Goal: Use online tool/utility: Utilize a website feature to perform a specific function

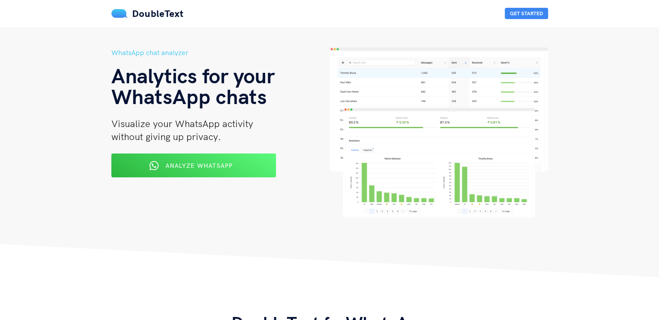
scroll to position [43, 0]
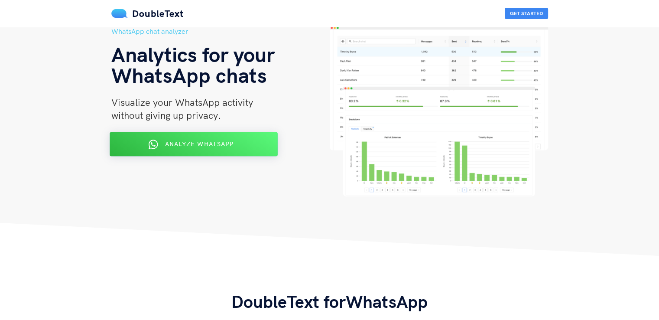
click at [225, 140] on span "Analyze WhatsApp" at bounding box center [199, 144] width 68 height 8
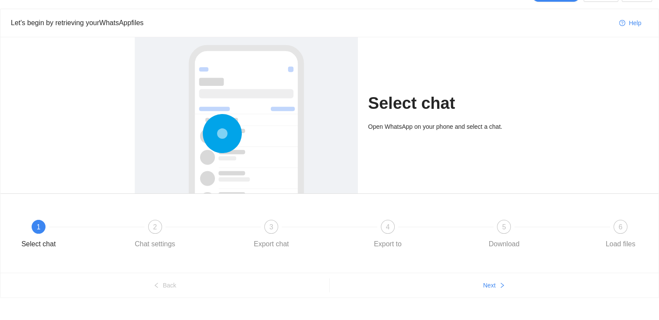
scroll to position [30, 0]
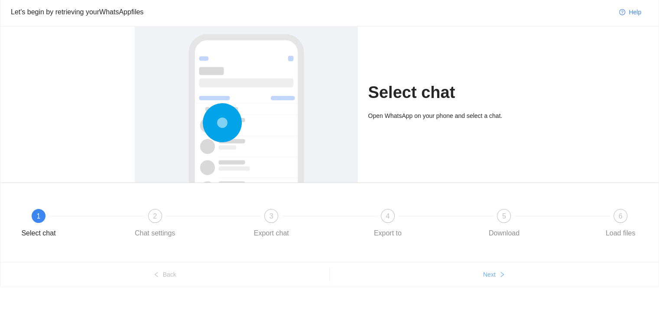
click at [490, 270] on span "Next" at bounding box center [489, 275] width 13 height 10
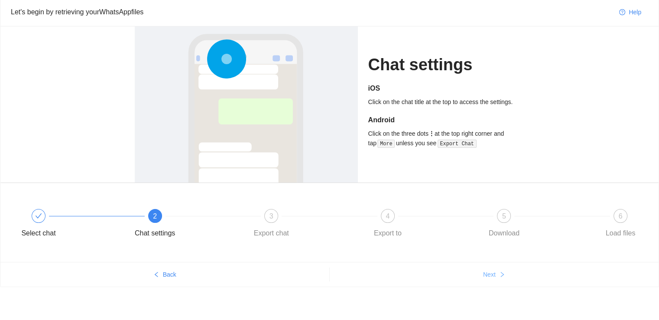
click at [491, 270] on span "Next" at bounding box center [489, 275] width 13 height 10
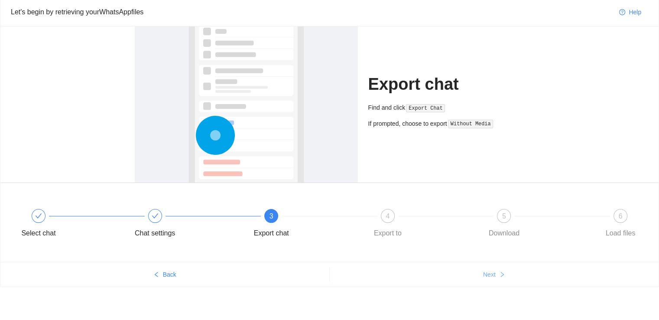
click at [491, 270] on span "Next" at bounding box center [489, 275] width 13 height 10
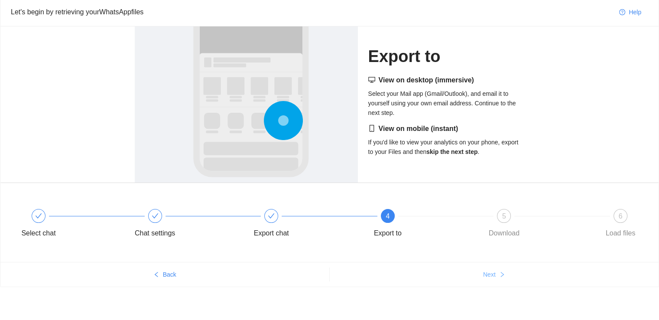
click at [491, 270] on span "Next" at bounding box center [489, 275] width 13 height 10
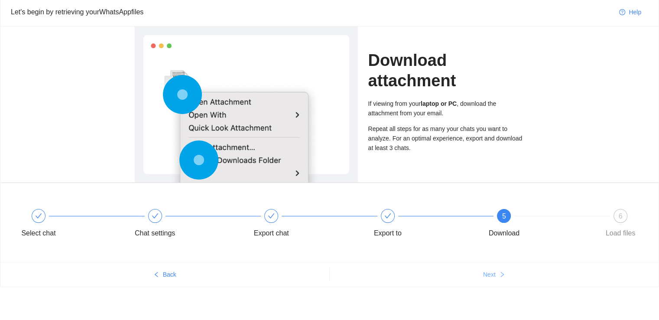
click at [491, 270] on span "Next" at bounding box center [489, 275] width 13 height 10
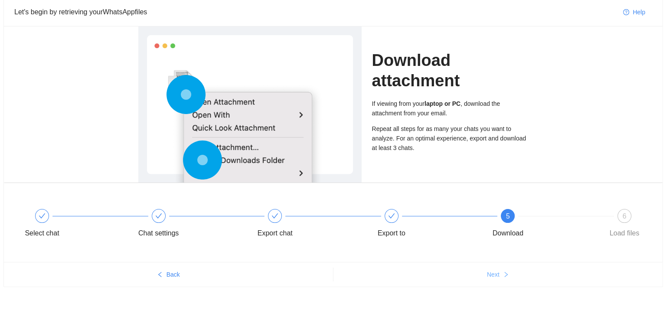
scroll to position [0, 0]
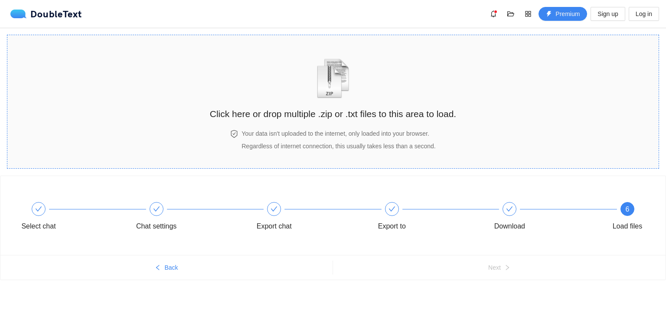
click at [357, 107] on h2 "Click here or drop multiple .zip or .txt files to this area to load." at bounding box center [333, 114] width 246 height 14
click at [382, 122] on div "Click here or drop multiple .zip or .txt files to this area to load." at bounding box center [333, 84] width 246 height 81
click at [348, 120] on h2 "Click here or drop multiple .zip or .txt files to this area to load." at bounding box center [333, 114] width 246 height 14
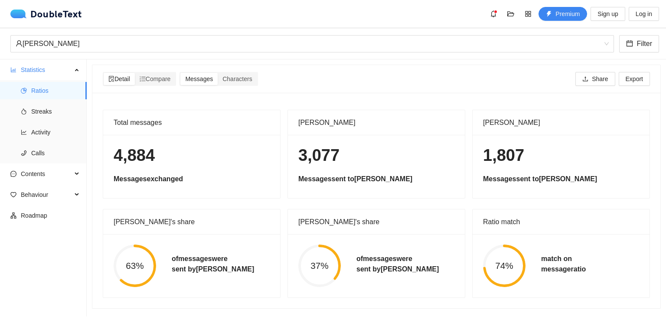
scroll to position [3, 0]
click at [159, 76] on span "Compare" at bounding box center [155, 78] width 31 height 7
click at [135, 73] on input "Compare" at bounding box center [135, 73] width 0 height 0
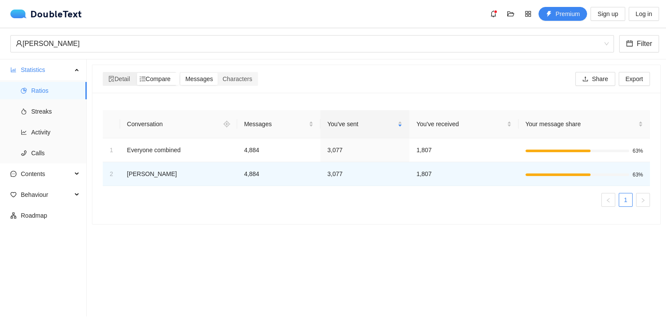
scroll to position [0, 0]
click at [113, 78] on icon "file-search" at bounding box center [111, 79] width 5 height 6
click at [104, 73] on input "Detail" at bounding box center [104, 73] width 0 height 0
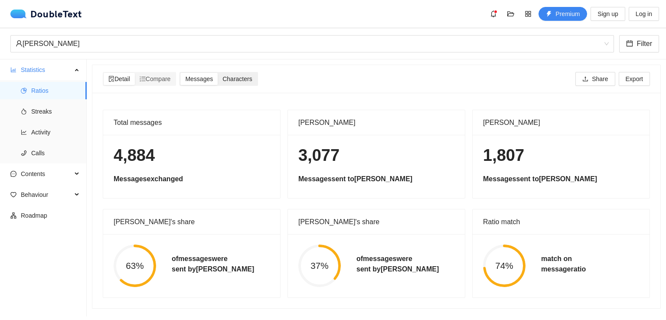
click at [224, 78] on div "Characters" at bounding box center [237, 79] width 39 height 12
click at [218, 73] on input "Characters" at bounding box center [218, 73] width 0 height 0
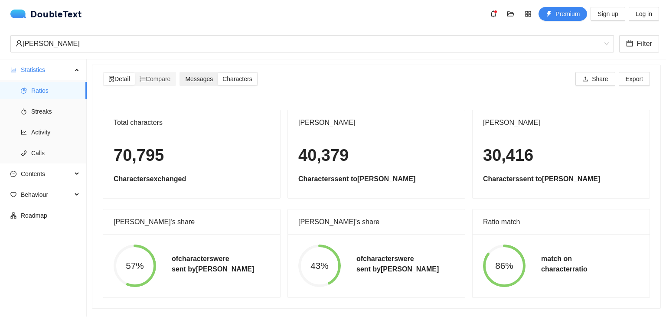
click at [204, 75] on span "Messages" at bounding box center [199, 78] width 28 height 7
click at [180, 73] on input "Messages" at bounding box center [180, 73] width 0 height 0
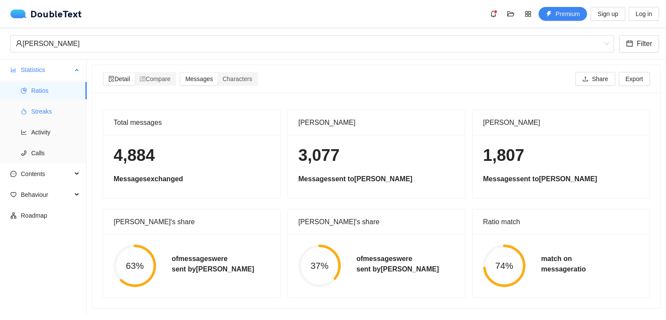
click at [43, 111] on span "Streaks" at bounding box center [55, 111] width 49 height 17
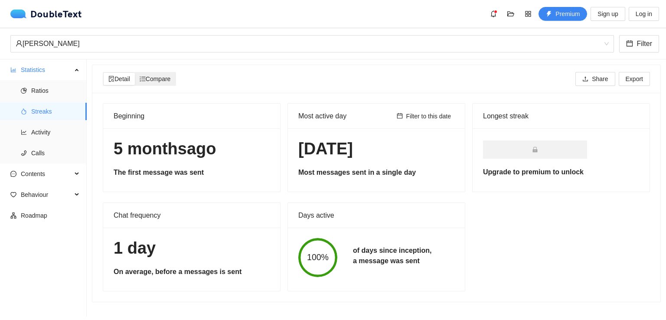
click at [176, 76] on div "Compare" at bounding box center [155, 79] width 41 height 12
click at [135, 73] on input "Compare" at bounding box center [135, 73] width 0 height 0
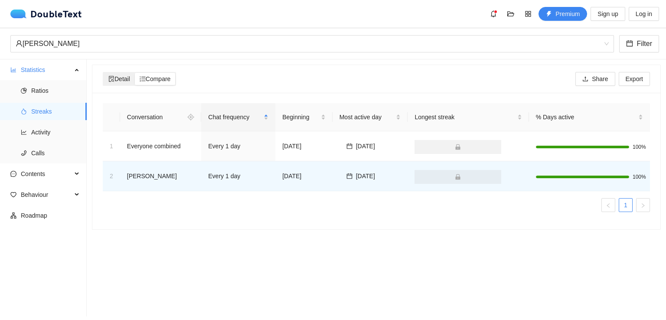
click at [114, 80] on icon "file-search" at bounding box center [111, 79] width 6 height 6
click at [104, 73] on input "Detail" at bounding box center [104, 73] width 0 height 0
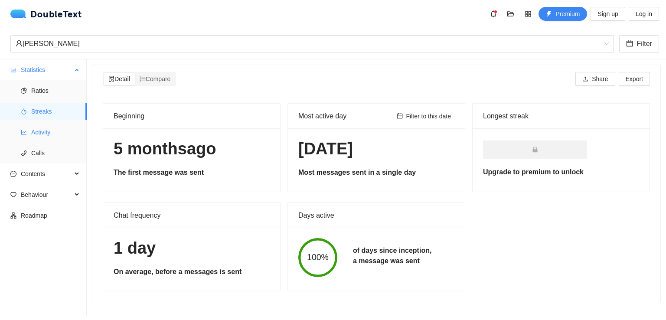
click at [33, 133] on span "Activity" at bounding box center [55, 132] width 49 height 17
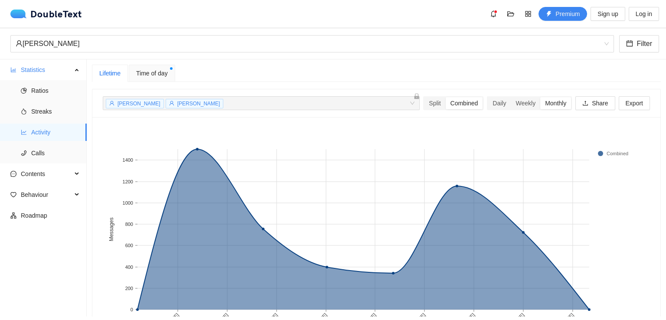
click at [154, 72] on span "Time of day" at bounding box center [152, 73] width 32 height 10
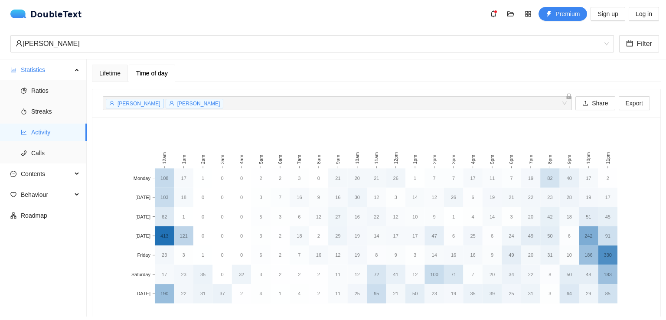
scroll to position [43, 0]
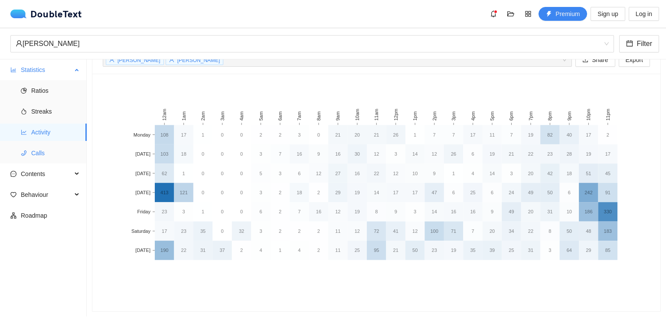
click at [30, 160] on li "Calls" at bounding box center [43, 152] width 87 height 17
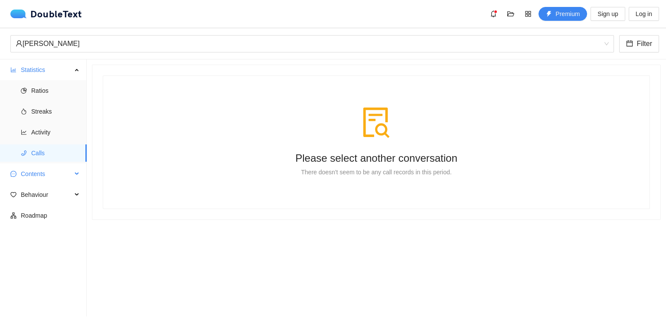
click at [63, 176] on span "Contents" at bounding box center [46, 173] width 51 height 17
click at [52, 192] on span "Word Cloud" at bounding box center [55, 194] width 49 height 17
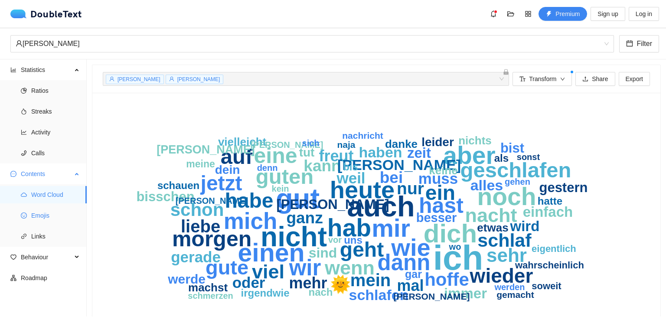
click at [45, 216] on span "Emojis" at bounding box center [55, 215] width 49 height 17
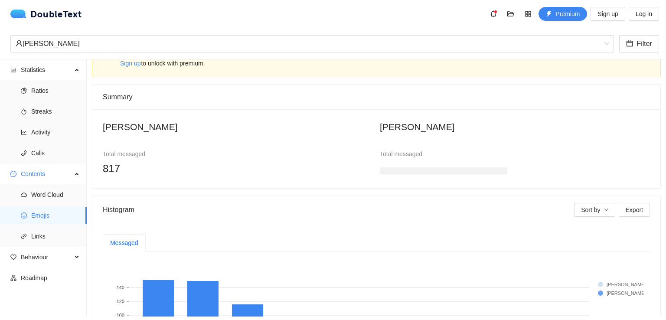
scroll to position [43, 0]
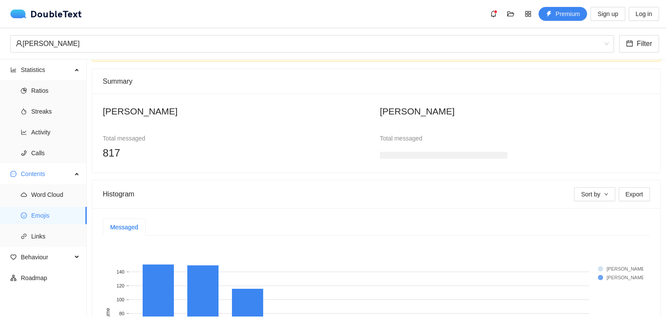
click at [391, 154] on h3 at bounding box center [443, 155] width 127 height 7
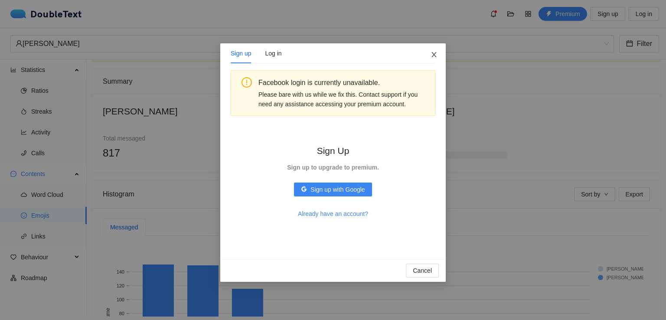
click at [433, 54] on icon "close" at bounding box center [433, 54] width 7 height 7
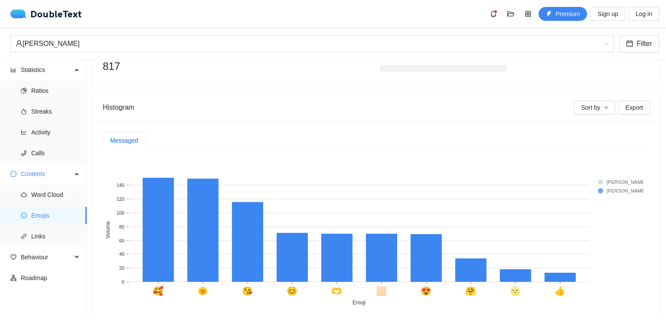
scroll to position [167, 0]
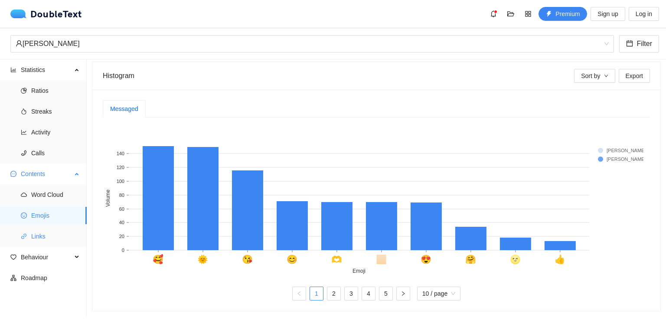
click at [34, 240] on span "Links" at bounding box center [55, 236] width 49 height 17
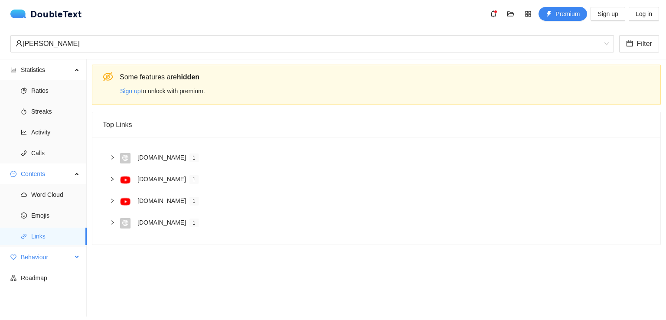
click at [33, 259] on span "Behaviour" at bounding box center [46, 256] width 51 height 17
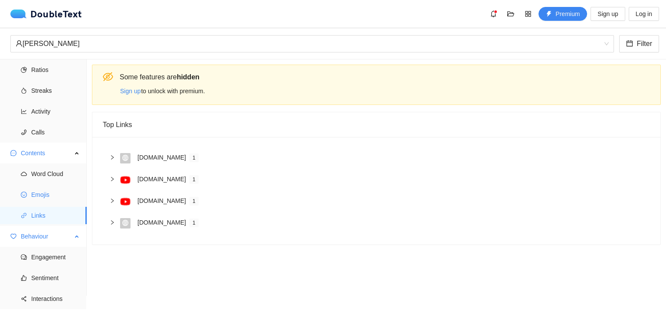
scroll to position [33, 0]
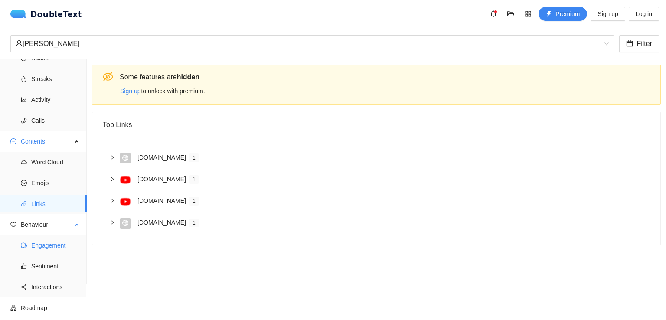
drag, startPoint x: 46, startPoint y: 247, endPoint x: 50, endPoint y: 201, distance: 45.7
click at [46, 247] on span "Engagement" at bounding box center [55, 245] width 49 height 17
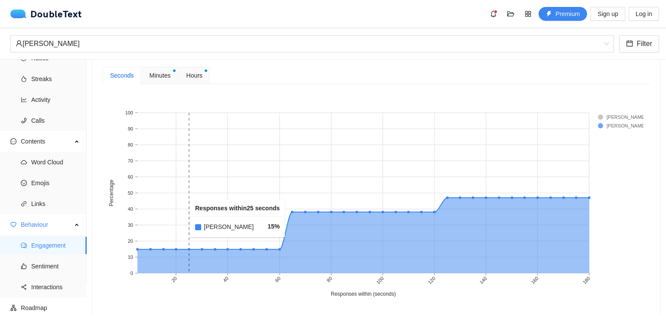
scroll to position [347, 0]
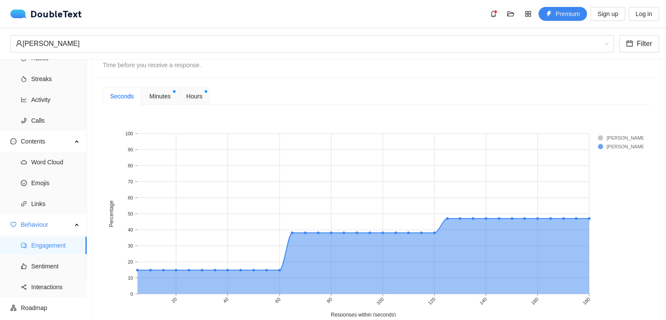
click at [150, 96] on span "Minutes" at bounding box center [159, 96] width 21 height 10
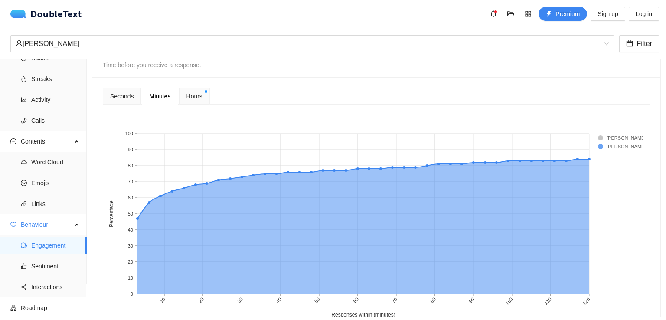
click at [184, 96] on div "Hours" at bounding box center [194, 96] width 31 height 17
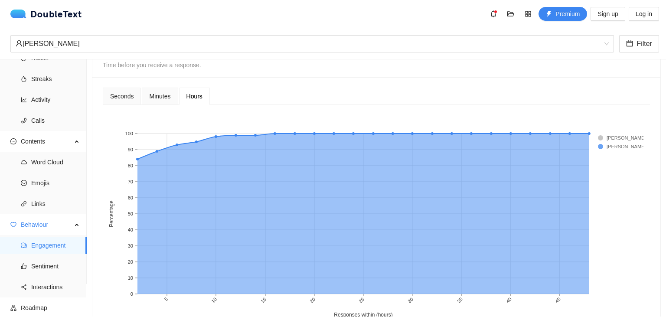
click at [606, 136] on rect at bounding box center [615, 137] width 35 height 9
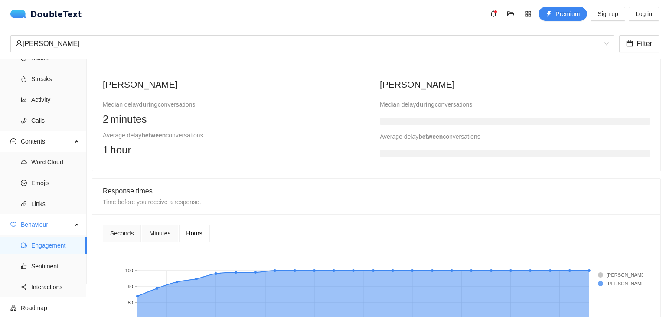
scroll to position [192, 0]
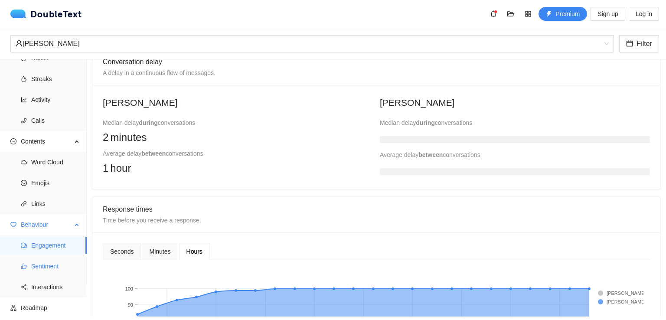
click at [46, 264] on span "Sentiment" at bounding box center [55, 265] width 49 height 17
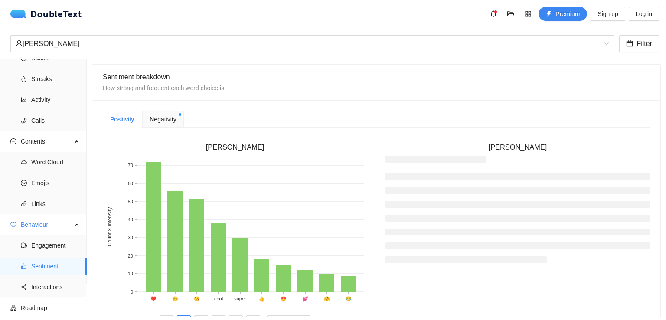
click at [159, 118] on span "Negativity" at bounding box center [163, 119] width 26 height 10
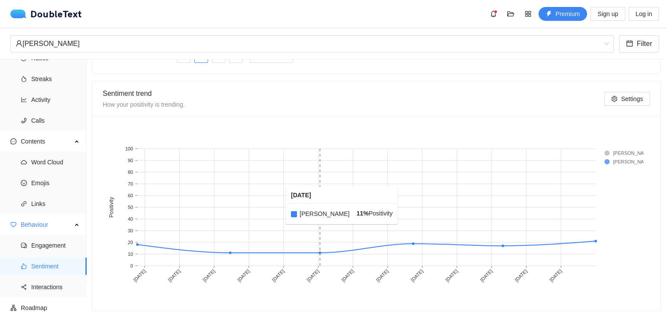
scroll to position [463, 0]
click at [374, 208] on rect at bounding box center [412, 207] width 91 height 117
click at [49, 290] on span "Interactions" at bounding box center [55, 286] width 49 height 17
